Goal: Information Seeking & Learning: Learn about a topic

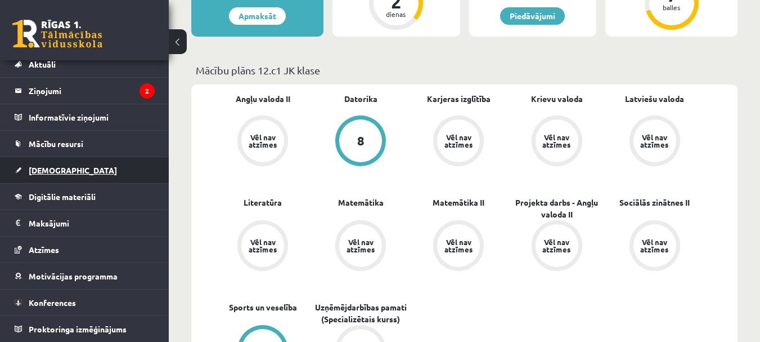
scroll to position [281, 0]
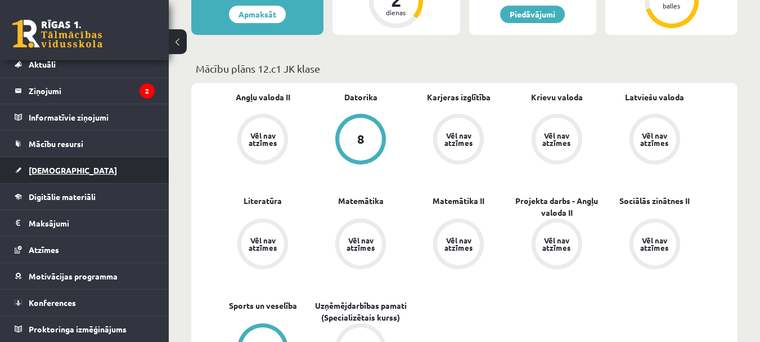
click at [51, 170] on span "[DEMOGRAPHIC_DATA]" at bounding box center [73, 170] width 88 height 10
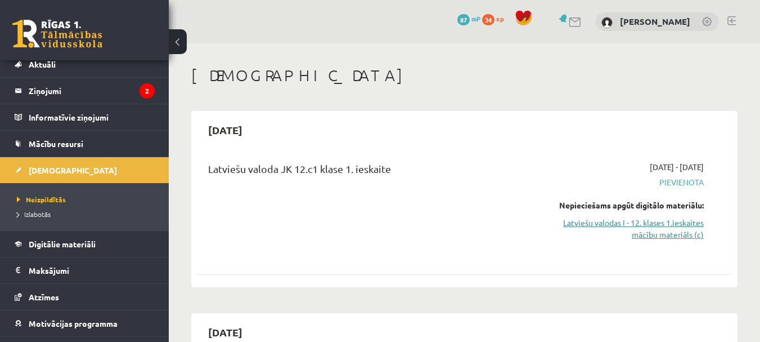
click at [606, 223] on link "Latviešu valodas I - 12. klases 1.ieskaites mācību materiāls (c)" at bounding box center [627, 229] width 154 height 24
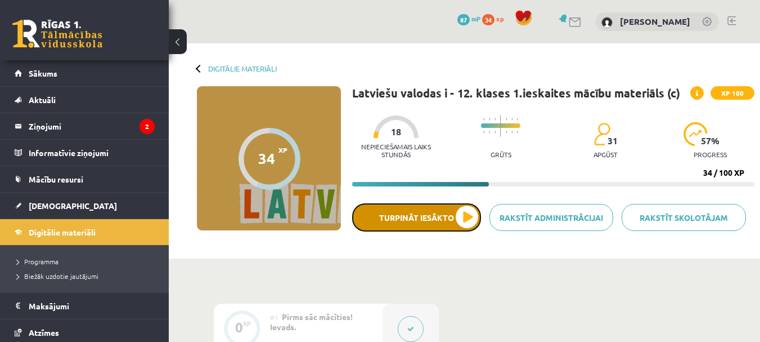
click at [432, 224] on button "Turpināt iesākto" at bounding box center [416, 217] width 129 height 28
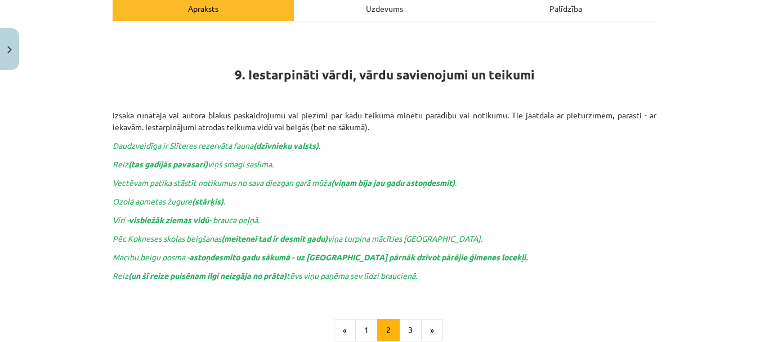
scroll to position [169, 0]
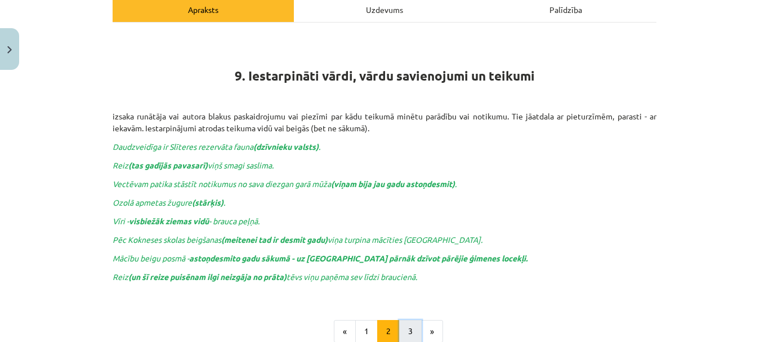
click at [406, 328] on button "3" at bounding box center [410, 331] width 23 height 23
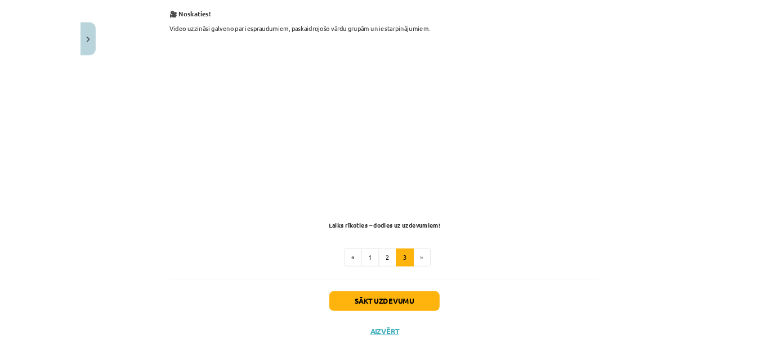
scroll to position [23, 0]
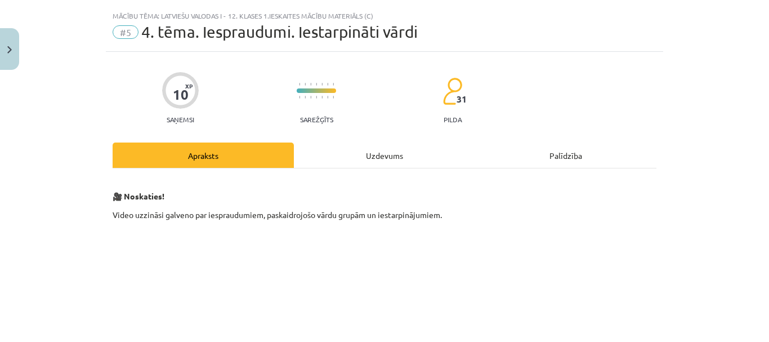
drag, startPoint x: 545, startPoint y: 308, endPoint x: 145, endPoint y: 249, distance: 405.0
click at [116, 273] on p at bounding box center [385, 329] width 544 height 205
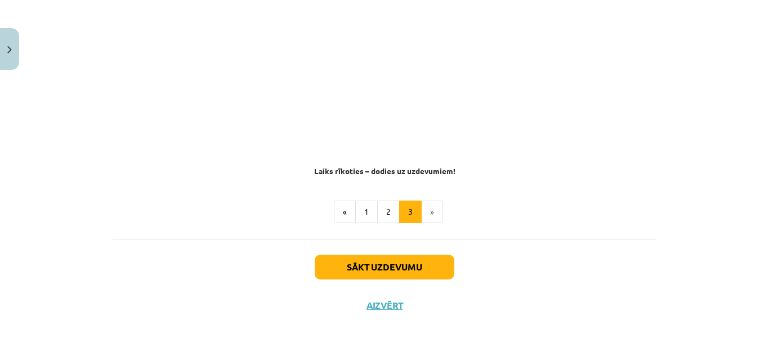
scroll to position [326, 0]
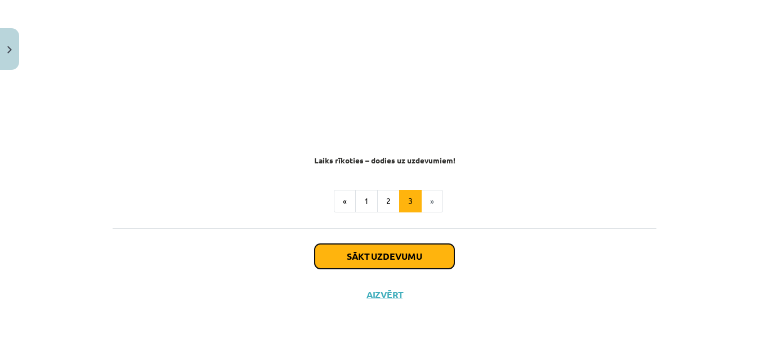
click at [424, 257] on button "Sākt uzdevumu" at bounding box center [385, 256] width 140 height 25
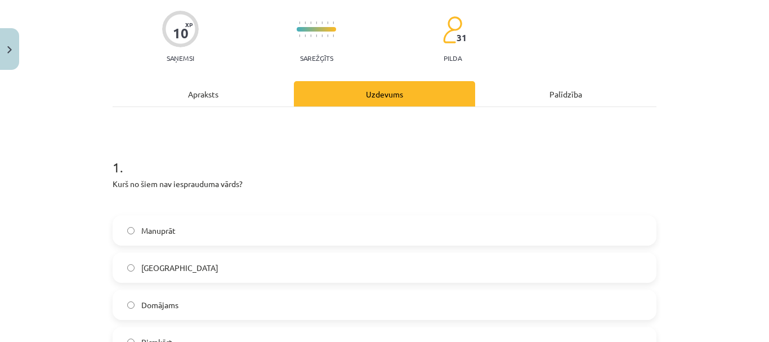
scroll to position [141, 0]
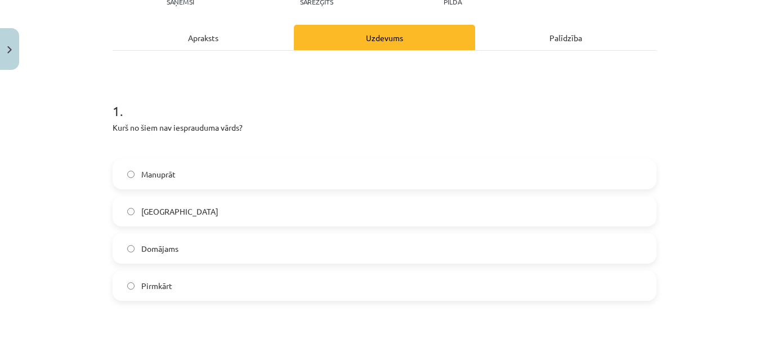
click at [181, 288] on label "Pirmkārt" at bounding box center [384, 285] width 541 height 28
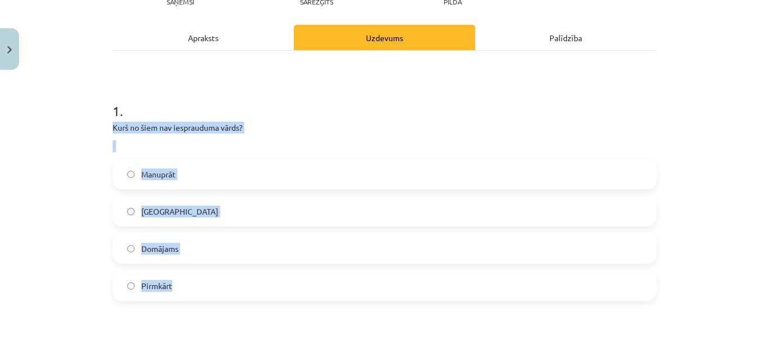
drag, startPoint x: 104, startPoint y: 130, endPoint x: 210, endPoint y: 280, distance: 183.3
copy div "Kurš no šiem nav iesprauduma vārds? Manuprāt Galvenokārt Domājams Pirmkārt"
click at [56, 212] on div "Mācību tēma: Latviešu valodas i - 12. klases 1.ieskaites mācību materiāls (c) #…" at bounding box center [384, 171] width 769 height 342
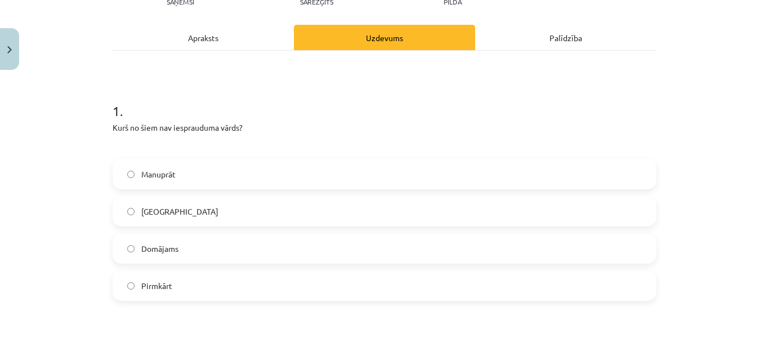
click at [173, 246] on span "Domājams" at bounding box center [159, 249] width 37 height 12
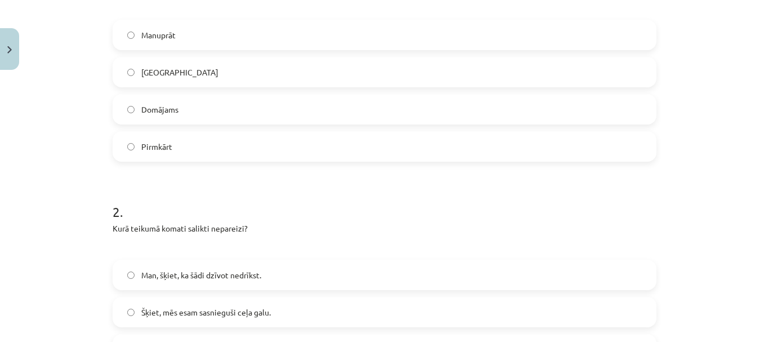
scroll to position [366, 0]
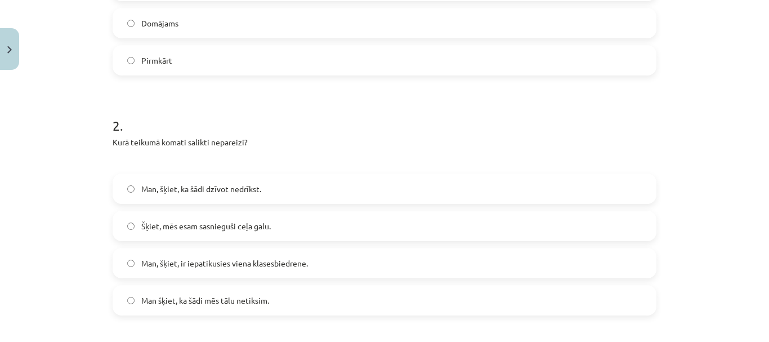
click at [166, 302] on span "Man šķiet, ka šādi mēs tālu netiksim." at bounding box center [205, 300] width 128 height 12
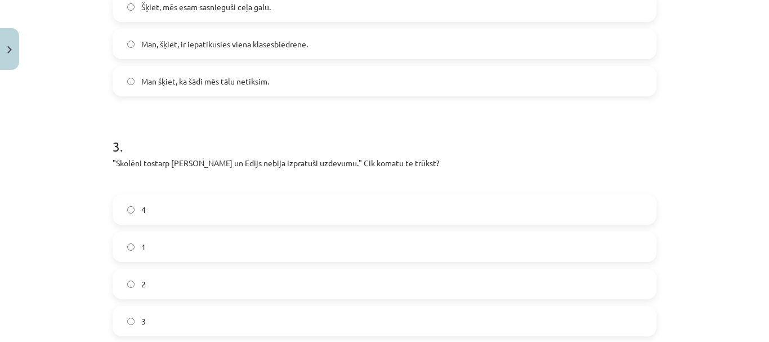
scroll to position [591, 0]
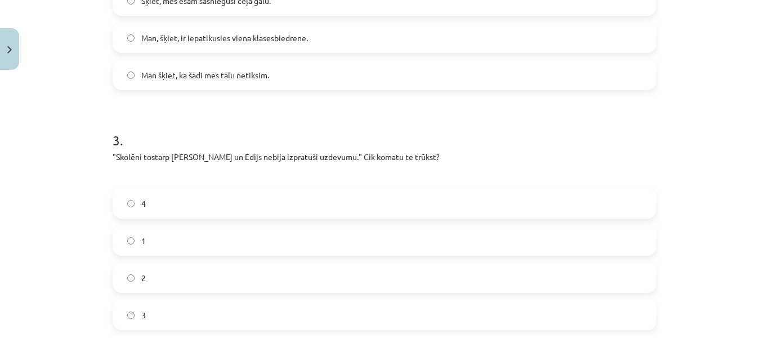
click at [160, 277] on label "2" at bounding box center [384, 277] width 541 height 28
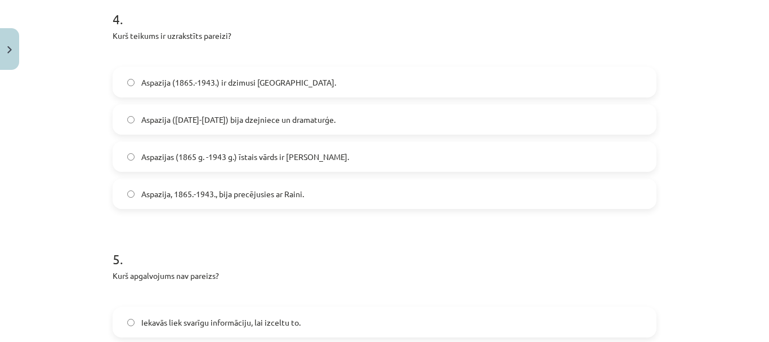
scroll to position [957, 0]
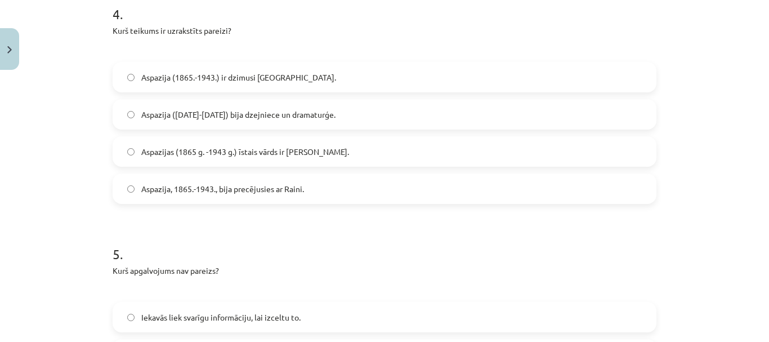
click at [203, 155] on span "Aspazijas (1865 g. -1943 g.) īstais vārds ir Elza." at bounding box center [245, 152] width 208 height 12
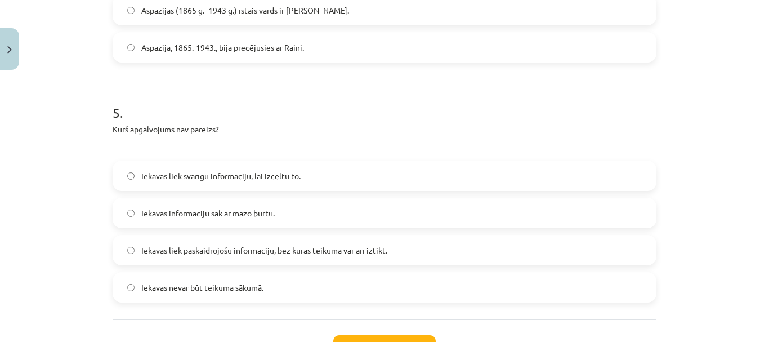
scroll to position [1125, 0]
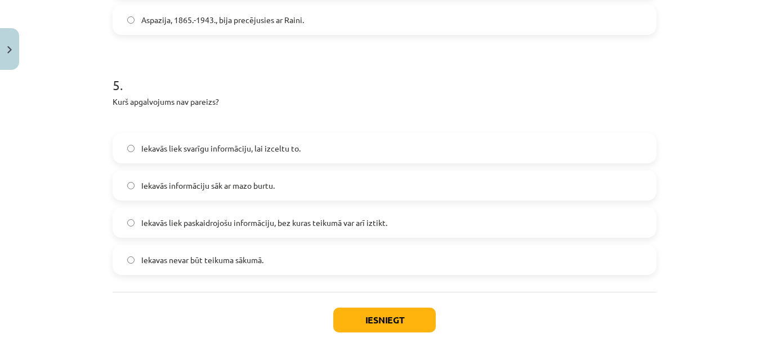
click at [189, 159] on label "Iekavās liek svarīgu informāciju, lai izceltu to." at bounding box center [384, 148] width 541 height 28
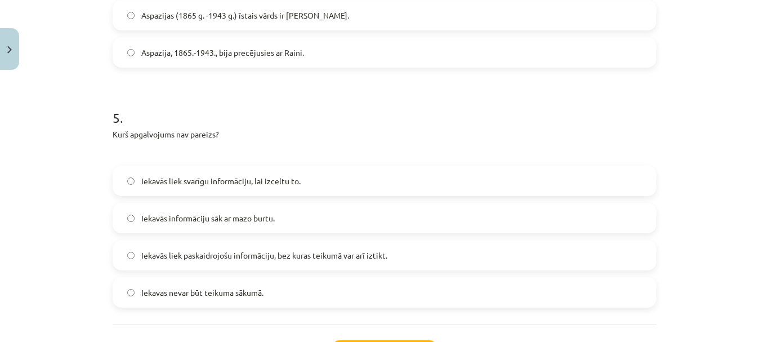
scroll to position [1189, 0]
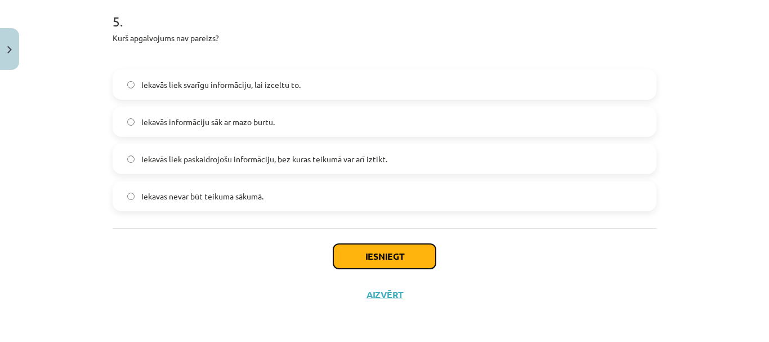
click at [406, 260] on button "Iesniegt" at bounding box center [384, 256] width 102 height 25
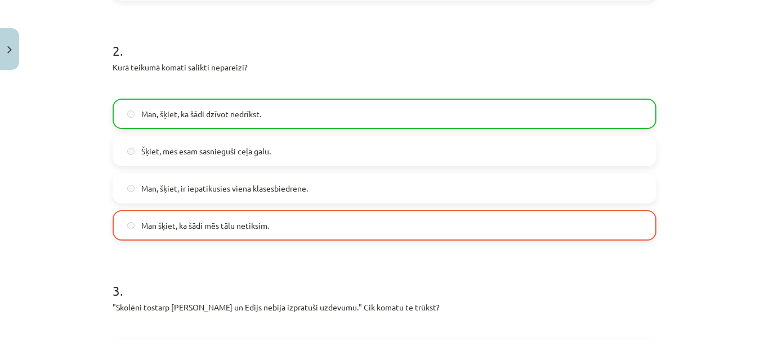
scroll to position [457, 0]
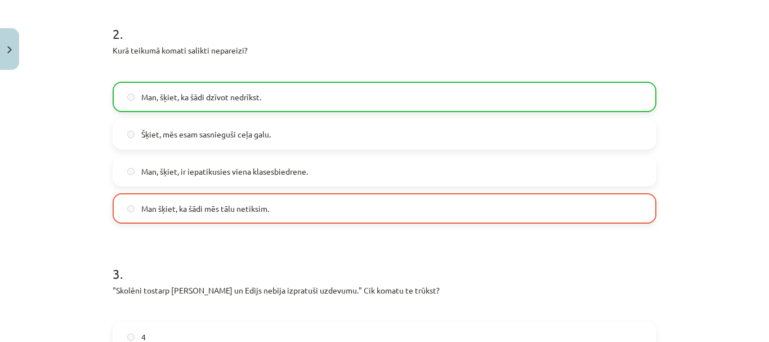
click at [243, 208] on span "Man šķiet, ka šādi mēs tālu netiksim." at bounding box center [205, 209] width 128 height 12
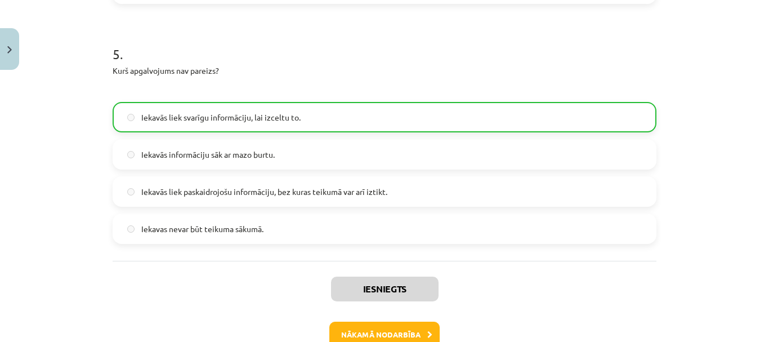
scroll to position [1225, 0]
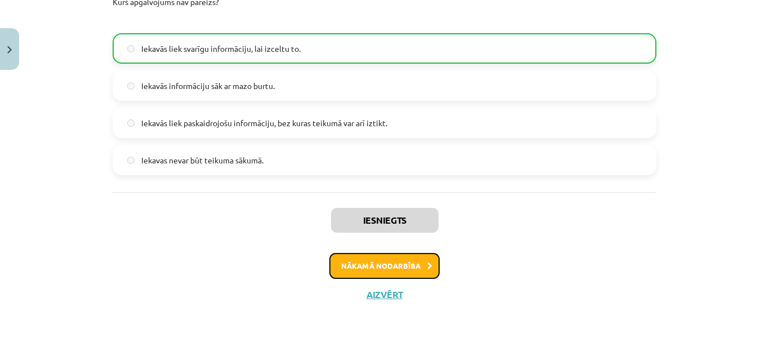
click at [415, 272] on button "Nākamā nodarbība" at bounding box center [384, 266] width 110 height 26
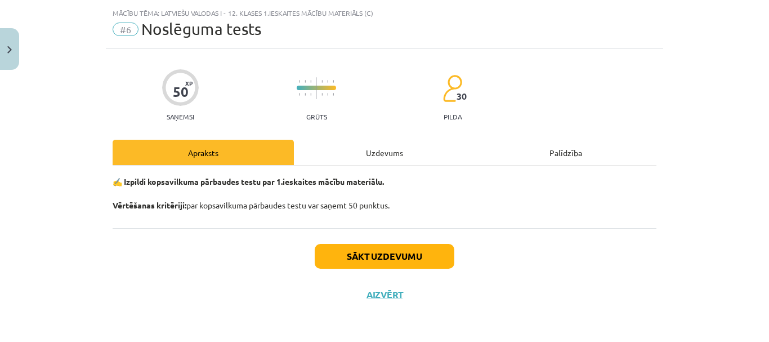
scroll to position [26, 0]
click at [2, 50] on button "Close" at bounding box center [9, 49] width 19 height 42
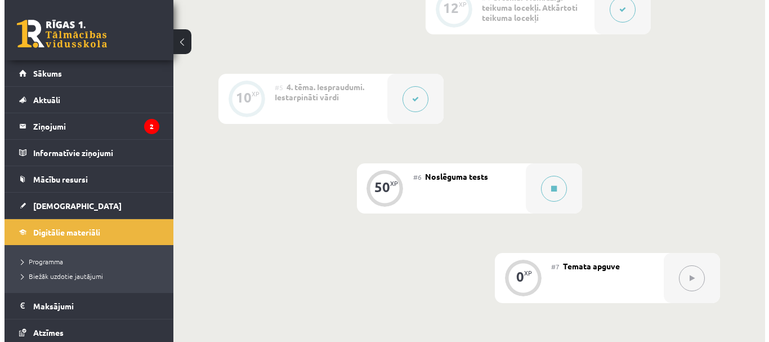
scroll to position [619, 0]
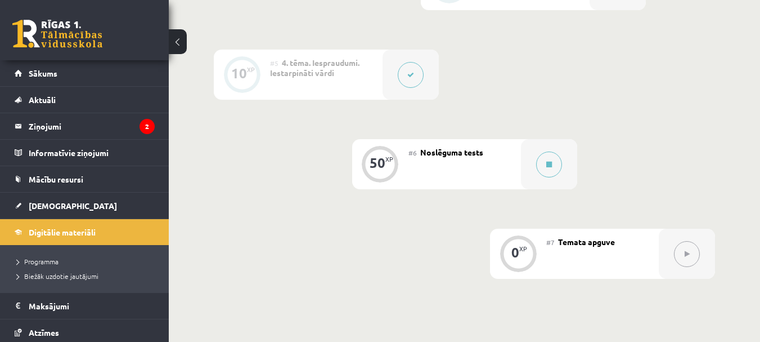
click at [407, 68] on button at bounding box center [411, 75] width 26 height 26
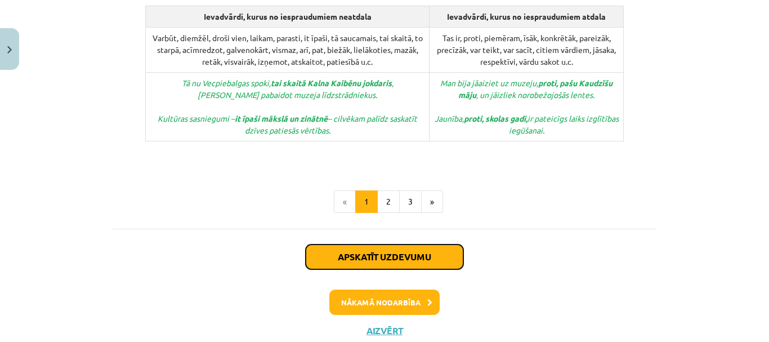
click at [411, 244] on button "Apskatīt uzdevumu" at bounding box center [385, 256] width 158 height 25
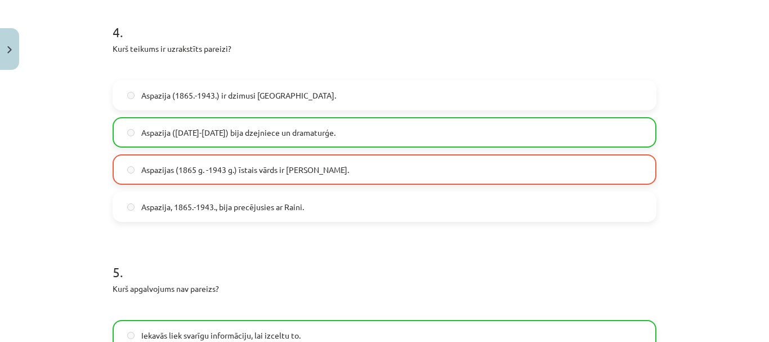
scroll to position [1225, 0]
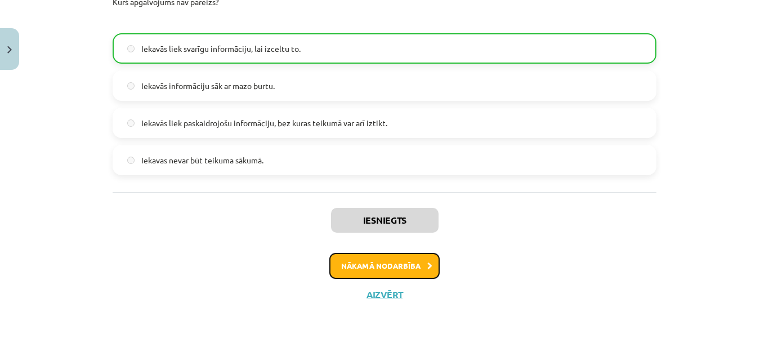
click at [406, 271] on button "Nākamā nodarbība" at bounding box center [384, 266] width 110 height 26
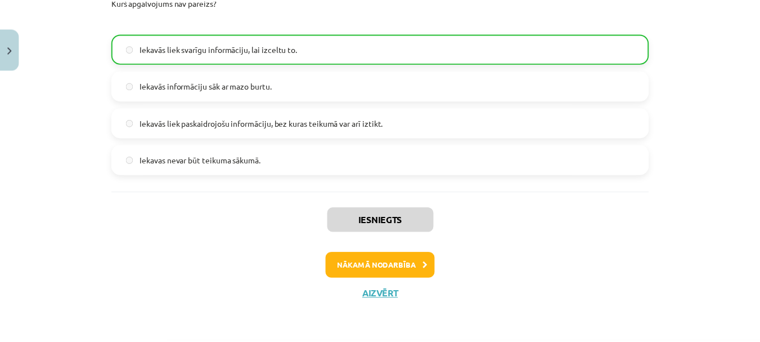
scroll to position [26, 0]
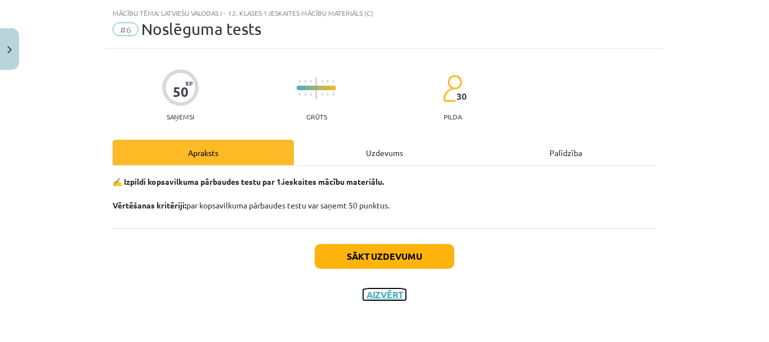
click at [384, 294] on button "Aizvērt" at bounding box center [384, 294] width 43 height 11
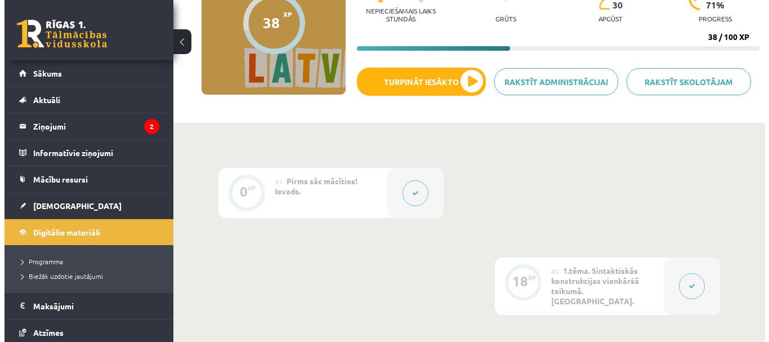
scroll to position [113, 0]
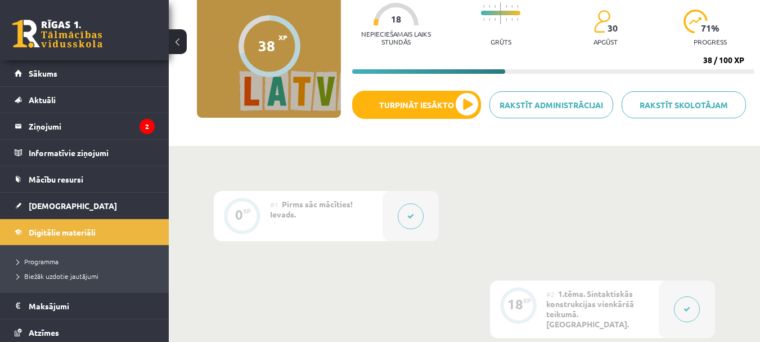
click at [414, 212] on button at bounding box center [411, 216] width 26 height 26
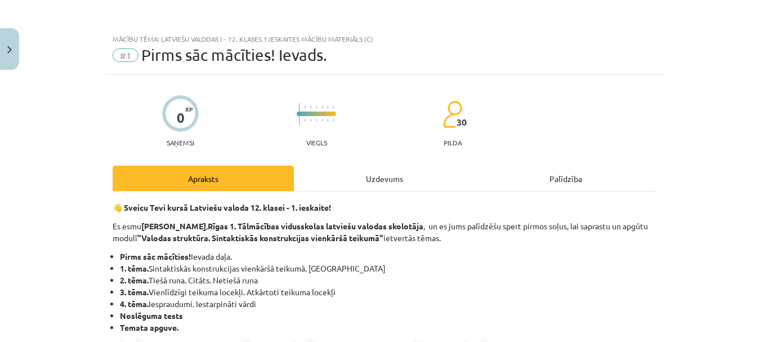
click at [406, 173] on div "Uzdevums" at bounding box center [384, 177] width 181 height 25
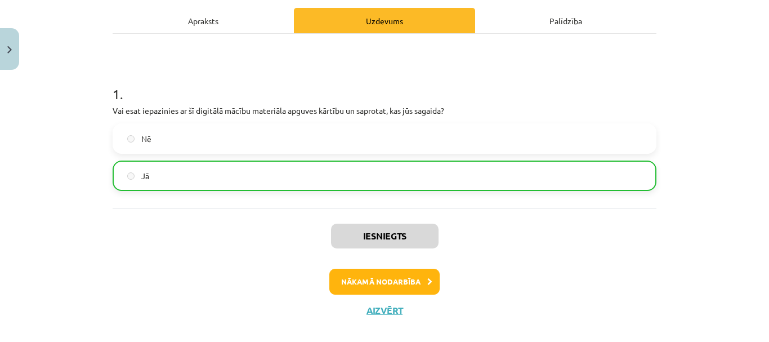
scroll to position [173, 0]
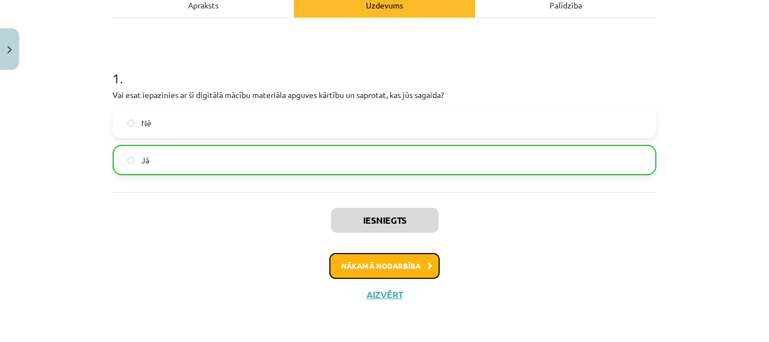
click at [385, 261] on button "Nākamā nodarbība" at bounding box center [384, 266] width 110 height 26
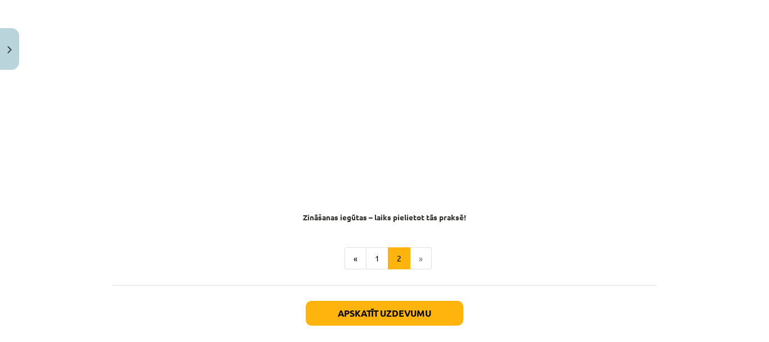
scroll to position [703, 0]
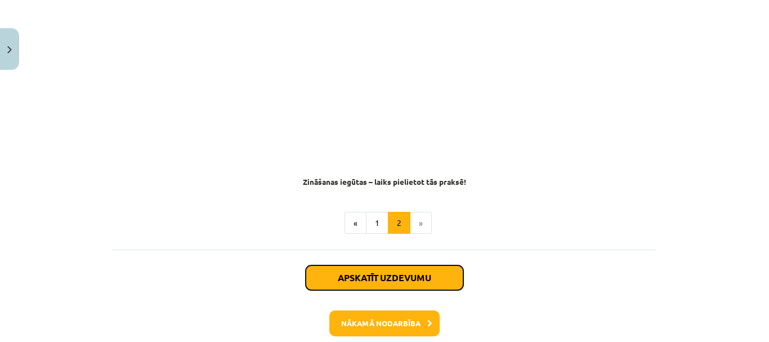
click at [388, 265] on button "Apskatīt uzdevumu" at bounding box center [385, 277] width 158 height 25
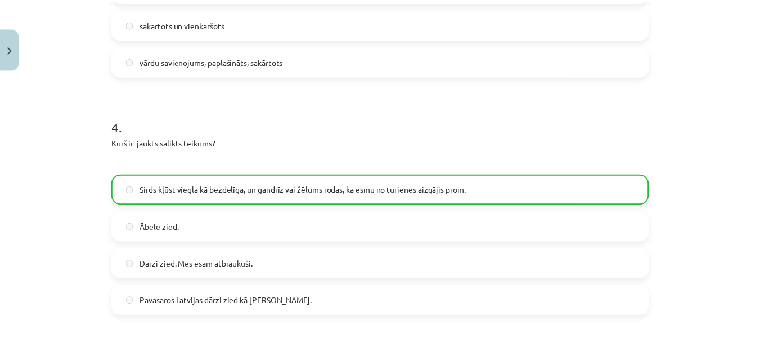
scroll to position [2236, 0]
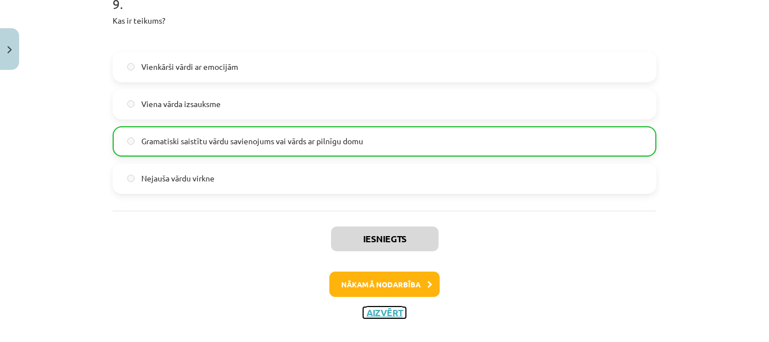
click at [384, 307] on button "Aizvērt" at bounding box center [384, 312] width 43 height 11
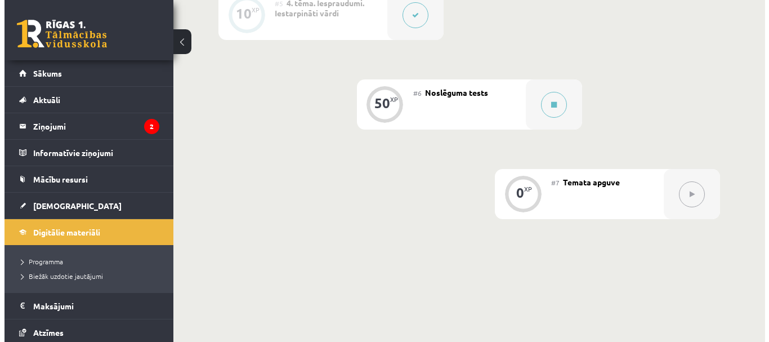
scroll to position [464, 0]
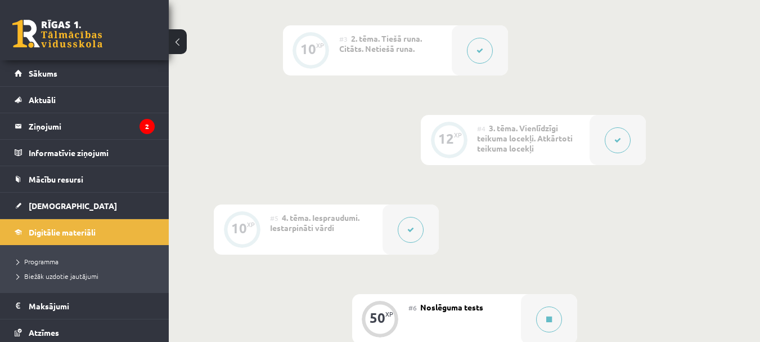
click at [490, 124] on span "3. tēma. Vienlīdzīgi teikuma locekļi. Atkārtoti teikuma locekļi" at bounding box center [525, 138] width 96 height 30
click at [608, 127] on button at bounding box center [618, 140] width 26 height 26
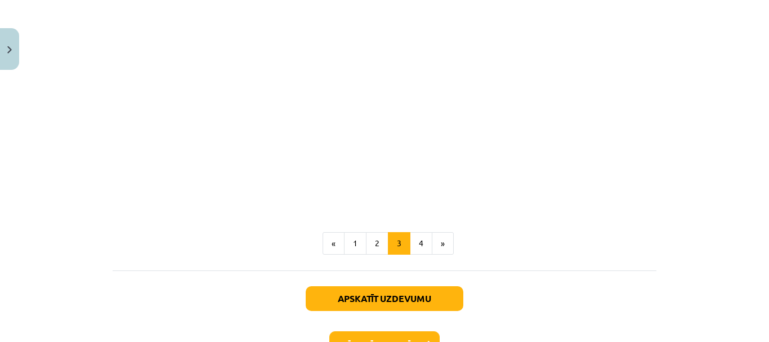
scroll to position [281, 0]
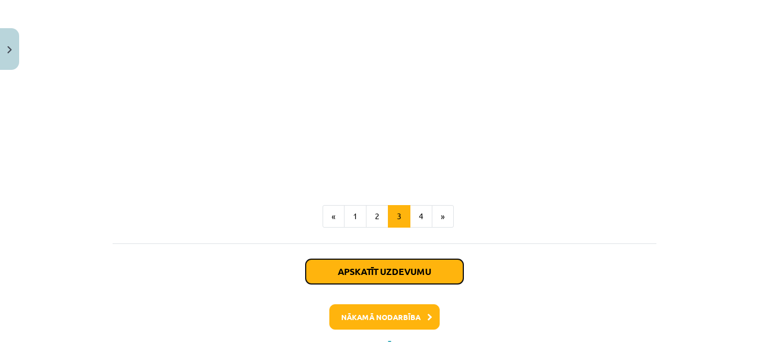
click at [411, 276] on button "Apskatīt uzdevumu" at bounding box center [385, 271] width 158 height 25
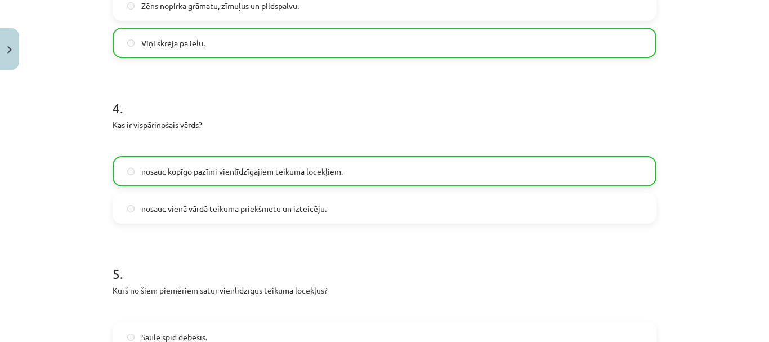
scroll to position [872, 0]
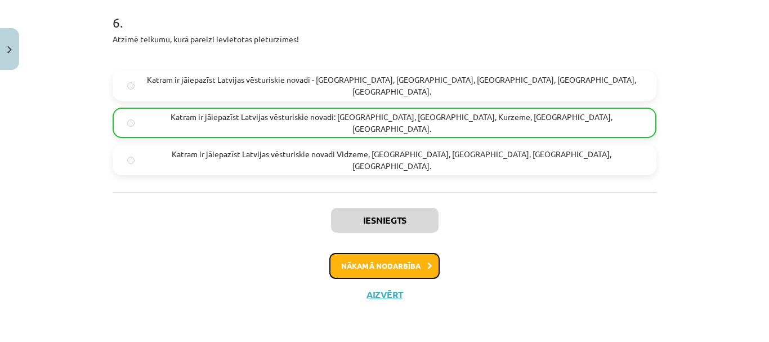
click at [386, 275] on button "Nākamā nodarbība" at bounding box center [384, 266] width 110 height 26
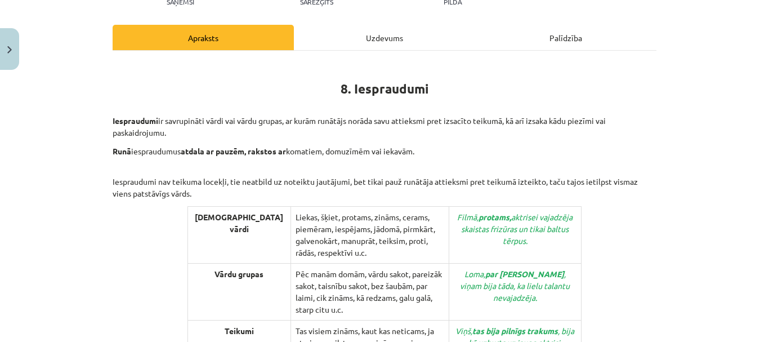
scroll to position [197, 0]
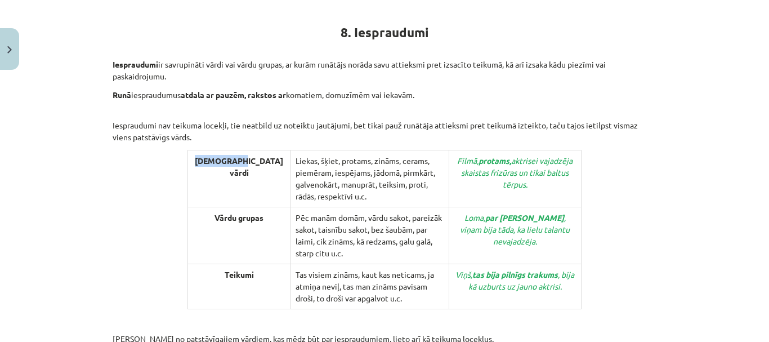
drag, startPoint x: 191, startPoint y: 161, endPoint x: 234, endPoint y: 159, distance: 42.8
click at [234, 159] on td "Iesprausti vārdi" at bounding box center [239, 178] width 103 height 57
copy strong "Iesprausti"
drag, startPoint x: 350, startPoint y: 32, endPoint x: 439, endPoint y: 33, distance: 88.9
click at [439, 33] on h1 "8. Iespraudumi" at bounding box center [385, 30] width 544 height 51
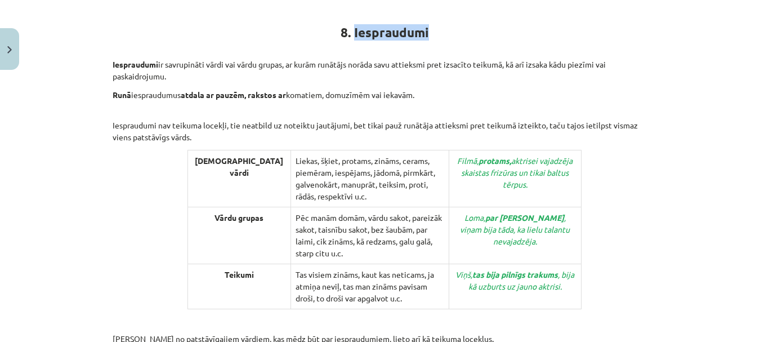
copy strong "Iespraudumi"
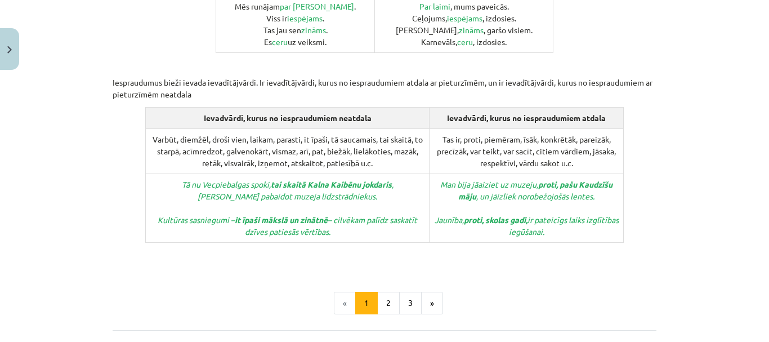
scroll to position [591, 0]
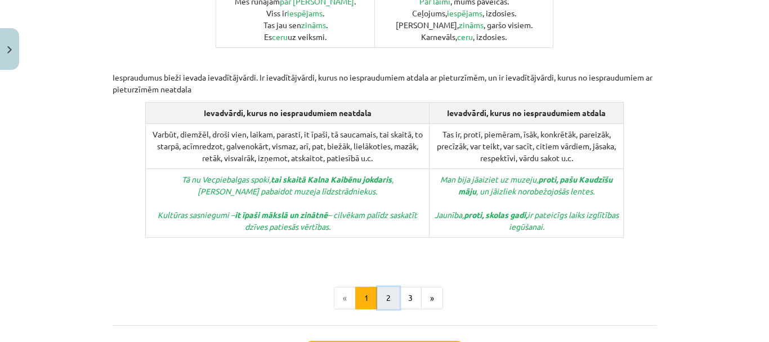
click at [389, 286] on button "2" at bounding box center [388, 297] width 23 height 23
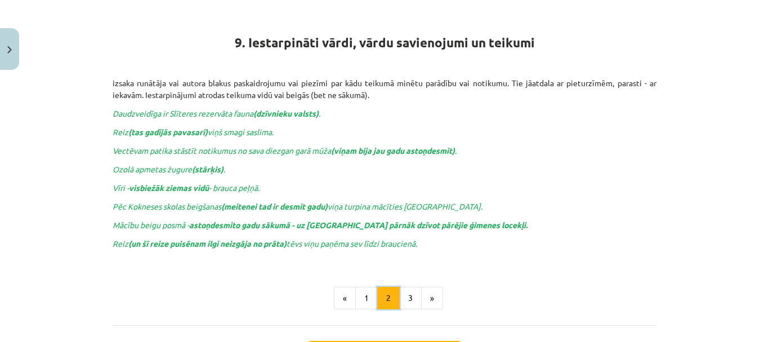
scroll to position [201, 0]
click at [407, 301] on button "3" at bounding box center [410, 298] width 23 height 23
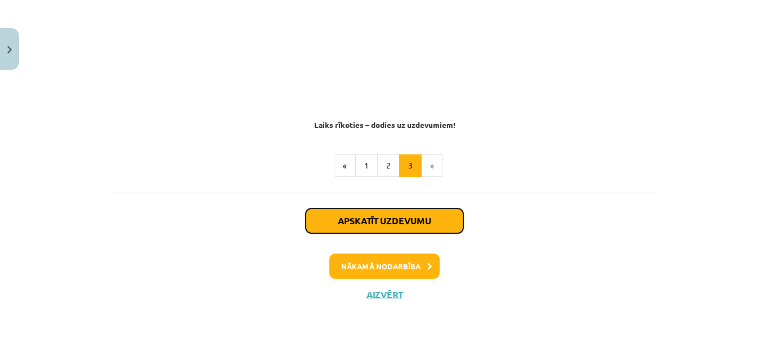
click at [372, 217] on button "Apskatīt uzdevumu" at bounding box center [385, 220] width 158 height 25
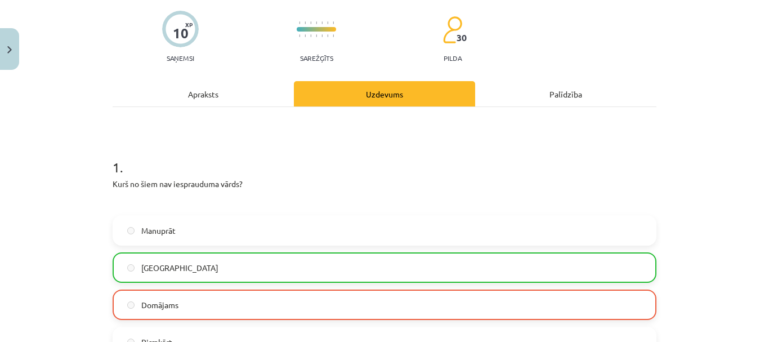
scroll to position [141, 0]
